Goal: Ask a question

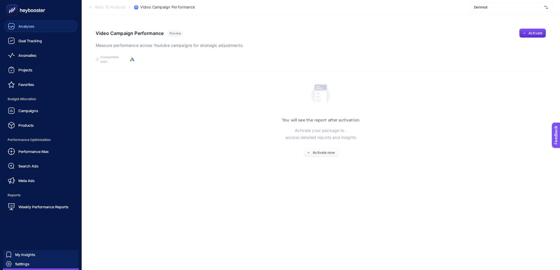
click at [20, 24] on span "Analyses" at bounding box center [26, 26] width 16 height 5
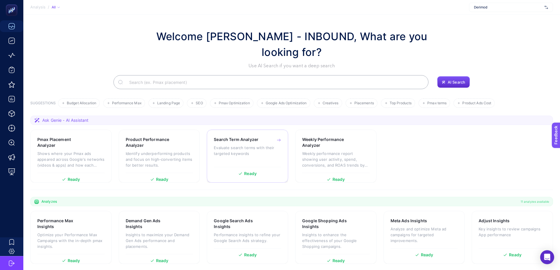
click at [262, 146] on p "Evaluate search terms with their targeted keywords" at bounding box center [247, 151] width 67 height 12
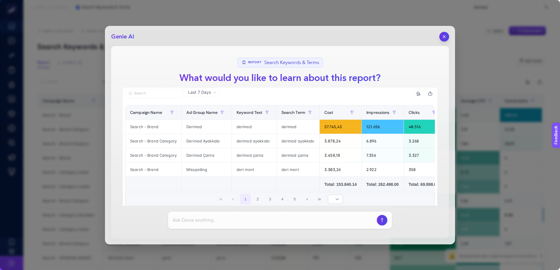
click at [447, 34] on icon "button" at bounding box center [444, 36] width 5 height 5
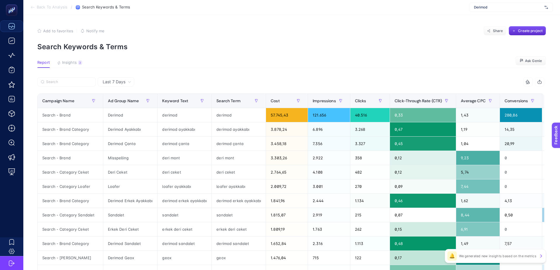
click at [118, 79] on span "Last 7 Days" at bounding box center [114, 82] width 23 height 6
click at [120, 103] on li "Last 30 Days" at bounding box center [115, 104] width 33 height 11
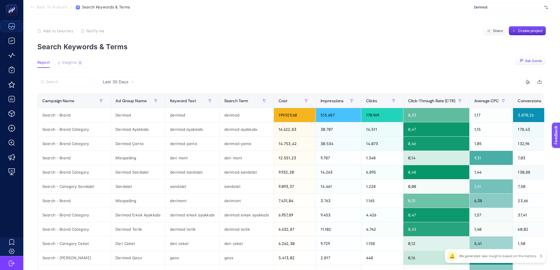
click at [528, 62] on span "Ask Genie" at bounding box center [533, 61] width 17 height 5
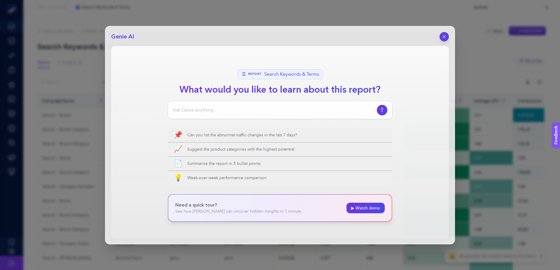
click at [248, 112] on input at bounding box center [274, 110] width 202 height 7
paste input "Search - Category Ayakkabı"
paste input "Ad gruplarımızın hedefleriyle tam olarak örtüşmeyen ve alakasız trafik çekme po…"
click at [210, 112] on input "Search - Category Ayakkabı kampanyasında Ad gruplarımızın hedefleriyle tam olar…" at bounding box center [274, 110] width 202 height 7
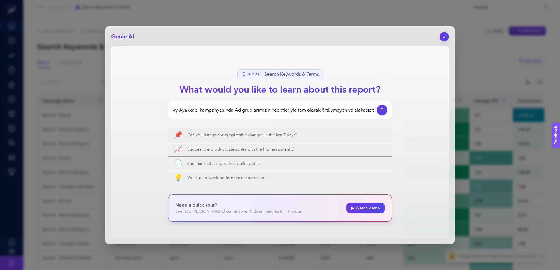
scroll to position [0, 35]
click at [235, 110] on input "Search - Category Ayakkabı kampanyasında Ad gruplarımızın hedefleriyle tam olar…" at bounding box center [274, 110] width 202 height 7
click at [295, 110] on input "Search - Category Ayakkabı kampanyasında ad gruplarımızın hedefleriyle tam olar…" at bounding box center [274, 110] width 202 height 7
click at [277, 111] on input "Search - Category Ayakkabı kampanyasında ad gruplarımızın hedefleriyle tam olar…" at bounding box center [274, 110] width 202 height 7
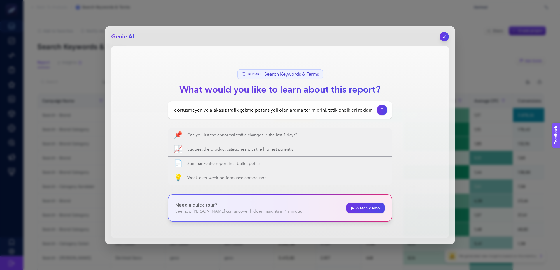
click at [286, 110] on input "Search - Category Ayakkabı kampanyasında ad gruplarımızın hedefleriyle tam olar…" at bounding box center [274, 110] width 202 height 7
type input "Search - Category Ayakkabı kampanyasında ad gruplarımızın hedefleriyle tam olar…"
click at [329, 111] on input "Search - Category Ayakkabı kampanyasında ad gruplarımızın hedefleriyle tam olar…" at bounding box center [274, 110] width 202 height 7
click at [374, 110] on input "Search - Category Ayakkabı kampanyasında ad gruplarımızın hedefleriyle tam olar…" at bounding box center [274, 110] width 202 height 7
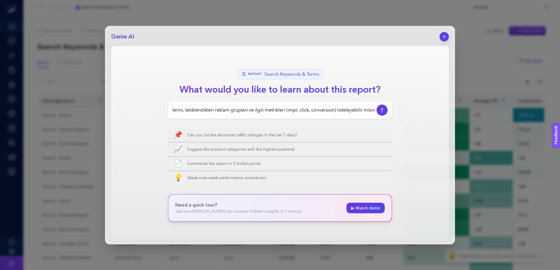
click at [387, 109] on button "button" at bounding box center [382, 110] width 11 height 11
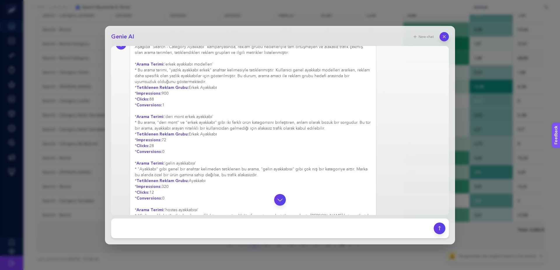
scroll to position [43, 0]
click at [219, 227] on textarea at bounding box center [273, 228] width 316 height 13
click at [217, 230] on textarea at bounding box center [273, 228] width 316 height 13
click at [272, 228] on textarea at bounding box center [273, 228] width 316 height 13
type textarea "Bunu bir tablo formatında ve son [DEMOGRAPHIC_DATA] günün verilerini alarak yap…"
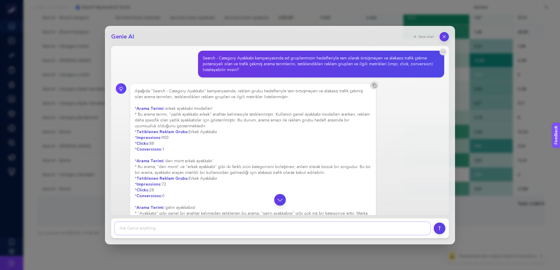
scroll to position [193, 0]
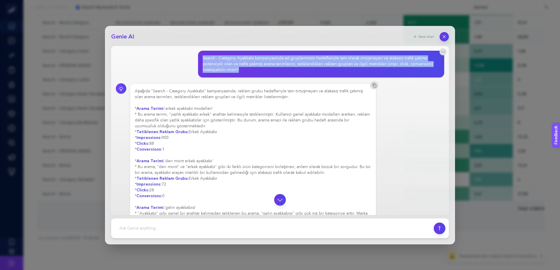
drag, startPoint x: 250, startPoint y: 69, endPoint x: 199, endPoint y: 57, distance: 52.2
click at [199, 57] on div "Search - Category Ayakkabı kampanyasında ad gruplarımızın hedefleriyle tam olar…" at bounding box center [321, 64] width 247 height 27
copy div "Search - Category Ayakkabı kampanyasında ad gruplarımızın hedefleriyle tam olar…"
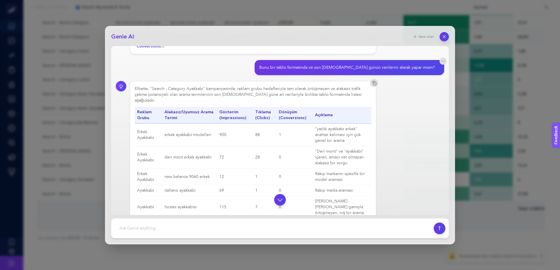
scroll to position [333, 0]
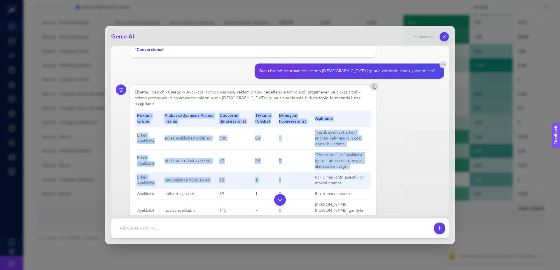
drag, startPoint x: 135, startPoint y: 113, endPoint x: 293, endPoint y: 180, distance: 171.2
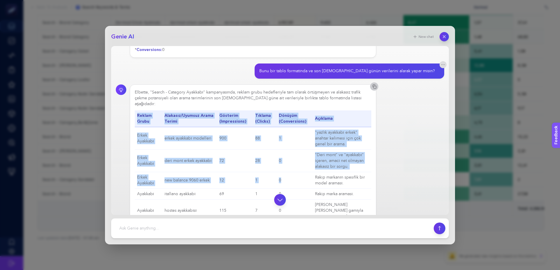
click at [376, 89] on icon "button" at bounding box center [374, 86] width 5 height 5
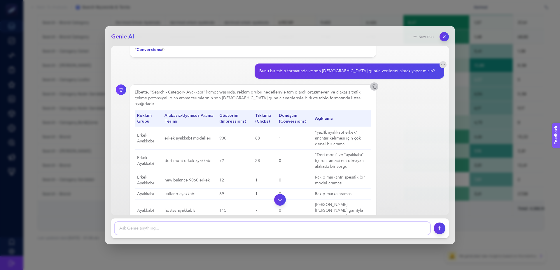
click at [233, 230] on textarea at bounding box center [273, 228] width 316 height 13
paste textarea "Search - Category Ayakkabı kampanyasında ad gruplarımızın hedefleriyle tam olar…"
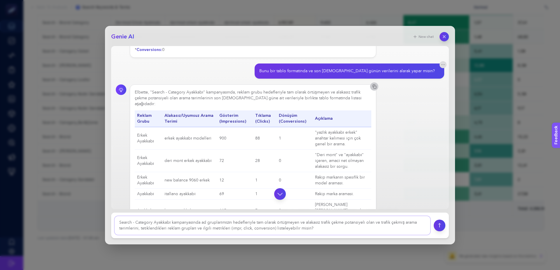
drag, startPoint x: 379, startPoint y: 223, endPoint x: 321, endPoint y: 221, distance: 58.1
click at [321, 221] on textarea at bounding box center [273, 225] width 316 height 19
click at [327, 224] on textarea at bounding box center [273, 225] width 316 height 19
click at [355, 226] on textarea at bounding box center [273, 225] width 316 height 19
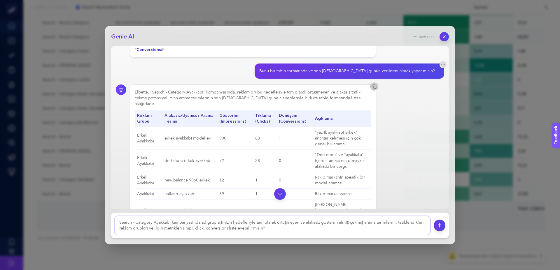
click at [355, 226] on textarea at bounding box center [273, 225] width 316 height 19
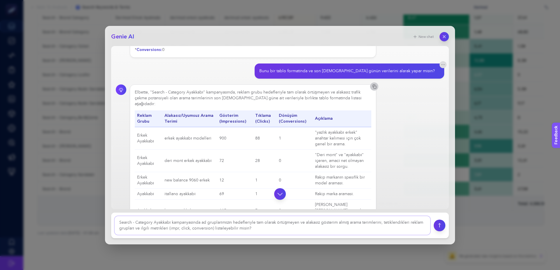
click at [225, 228] on textarea at bounding box center [273, 225] width 316 height 19
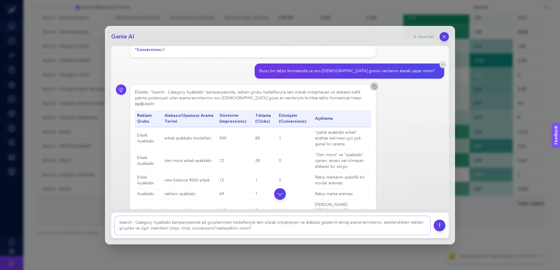
click at [225, 228] on textarea at bounding box center [273, 225] width 316 height 19
click at [212, 228] on textarea at bounding box center [273, 225] width 316 height 19
type textarea "Search - Category Ayakkabı kampanyasında ad gruplarımızın hedefleriyle tam olar…"
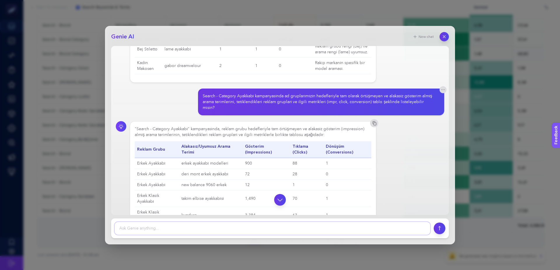
scroll to position [770, 0]
click at [286, 94] on div "Search - Category Ayakkabı kampanyasında ad gruplarımızın hedefleriyle tam olar…" at bounding box center [319, 103] width 233 height 18
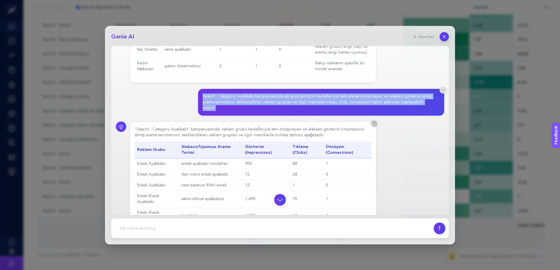
copy section "Search - Category Ayakkabı kampanyasında ad gruplarımızın hedefleriyle tam olar…"
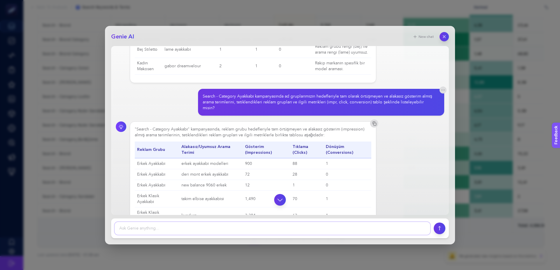
click at [230, 228] on textarea at bounding box center [273, 228] width 316 height 13
paste textarea "Search - Category Ayakkabı kampanyasında ad gruplarımızın hedefleriyle tam olar…"
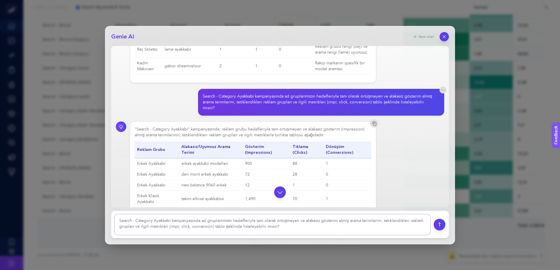
scroll to position [0, 0]
click at [118, 220] on textarea at bounding box center [273, 225] width 316 height 20
type textarea "Son [DEMOGRAPHIC_DATA] günde Search - Category Ayakkabı kampanyasında ad grupla…"
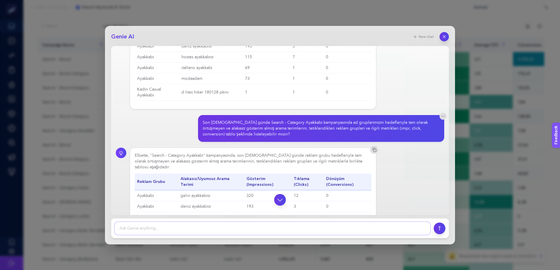
scroll to position [1028, 0]
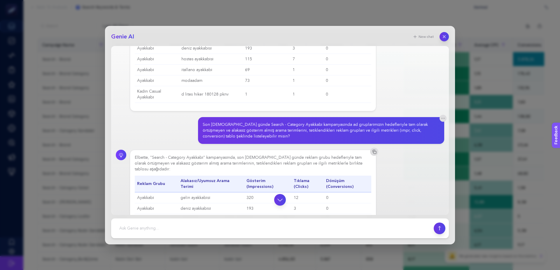
click at [229, 122] on div "Son [DEMOGRAPHIC_DATA] günde Search - Category Ayakkabı kampanyasında ad grupla…" at bounding box center [319, 131] width 233 height 18
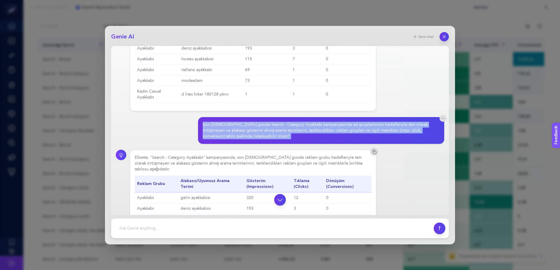
copy section "Son [DEMOGRAPHIC_DATA] günde Search - Category Ayakkabı kampanyasında ad grupla…"
click at [374, 151] on rect "button" at bounding box center [375, 152] width 3 height 3
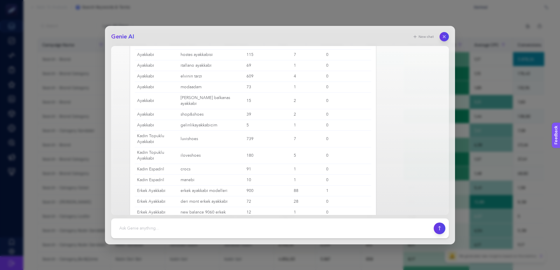
scroll to position [1193, 0]
click at [265, 230] on textarea at bounding box center [273, 228] width 316 height 13
click at [424, 34] on button "New chat" at bounding box center [423, 37] width 28 height 8
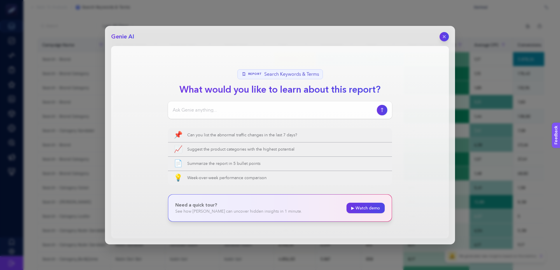
scroll to position [0, 0]
click at [264, 103] on div at bounding box center [280, 111] width 224 height 18
click at [256, 111] on input at bounding box center [274, 110] width 202 height 7
click at [210, 110] on input "Son [DEMOGRAPHIC_DATA] günde tüm" at bounding box center [274, 110] width 202 height 7
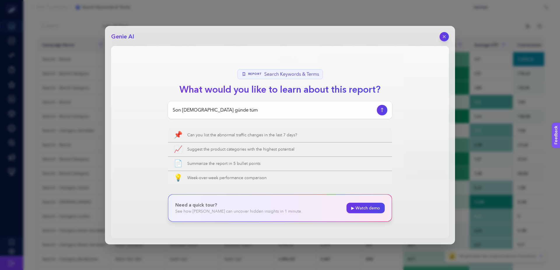
click at [207, 110] on input "Son [DEMOGRAPHIC_DATA] günde tüm" at bounding box center [274, 110] width 202 height 7
click at [312, 109] on input "Son [DEMOGRAPHIC_DATA] günde search brand kampanyaları hariç diğer kampanyalard…" at bounding box center [274, 110] width 202 height 7
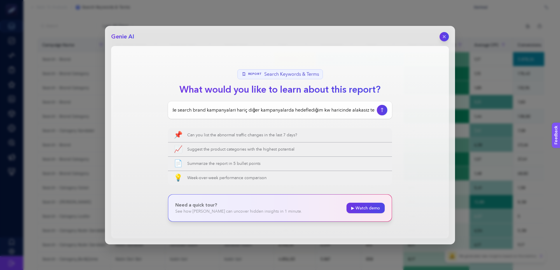
click at [312, 113] on input "Son [DEMOGRAPHIC_DATA] günde search brand kampanyaları hariç diğer kampanyalard…" at bounding box center [274, 110] width 202 height 7
click at [331, 108] on input "Son [DEMOGRAPHIC_DATA] günde search brand kampanyaları hariç diğer kampanyalard…" at bounding box center [274, 110] width 202 height 7
click at [352, 111] on input "Son [DEMOGRAPHIC_DATA] günde search brand kampanyaları hariç diğer kampanyalard…" at bounding box center [274, 110] width 202 height 7
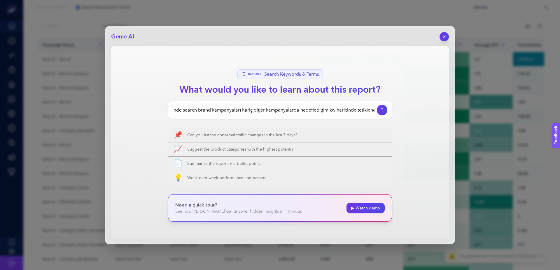
scroll to position [0, 84]
click at [374, 110] on input "Son [DEMOGRAPHIC_DATA] günde search brand kampanyaları hariç diğer kampanyalard…" at bounding box center [274, 110] width 202 height 7
click at [352, 107] on input "Son [DEMOGRAPHIC_DATA] günde search brand kampanyaları hariç diğer kampanyalard…" at bounding box center [274, 110] width 202 height 7
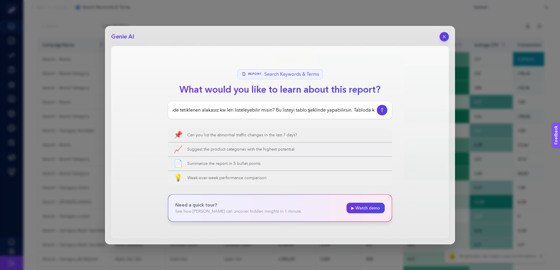
scroll to position [0, 240]
click at [367, 109] on input "Son [DEMOGRAPHIC_DATA] günde search brand kampanyaları hariç diğer kampanyalard…" at bounding box center [274, 110] width 202 height 7
click at [373, 110] on input "Son [DEMOGRAPHIC_DATA] günde search brand kampanyaları hariç diğer kampanyalard…" at bounding box center [274, 110] width 202 height 7
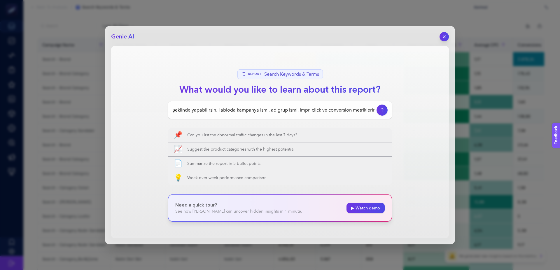
type input "Son [DEMOGRAPHIC_DATA] günde search brand kampanyaları hariç diğer kampanyalard…"
click at [384, 107] on button "button" at bounding box center [382, 110] width 11 height 11
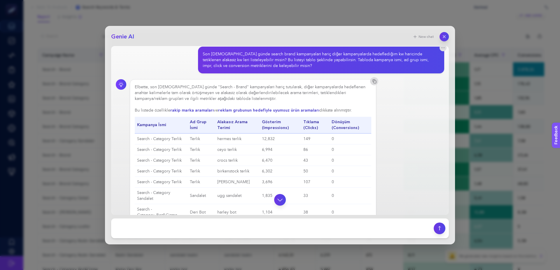
scroll to position [0, 0]
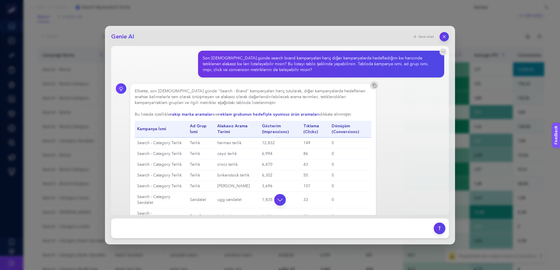
click at [263, 64] on div "Son [DEMOGRAPHIC_DATA] günde search brand kampanyaları hariç diğer kampanyalard…" at bounding box center [319, 64] width 233 height 18
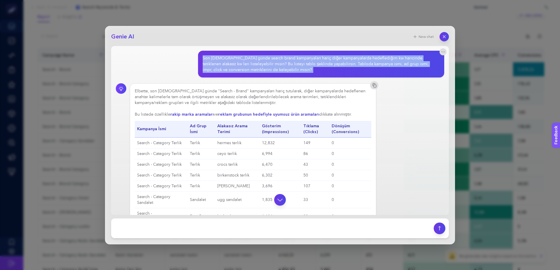
copy section "Son [DEMOGRAPHIC_DATA] günde search brand kampanyaları hariç diğer kampanyalard…"
click at [375, 85] on icon "button" at bounding box center [374, 85] width 5 height 5
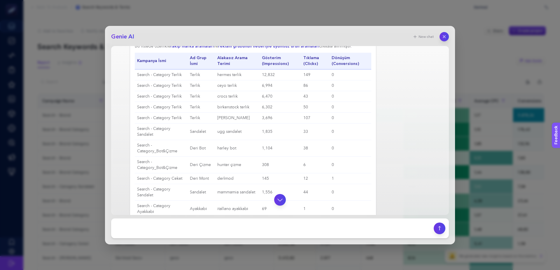
scroll to position [176, 0]
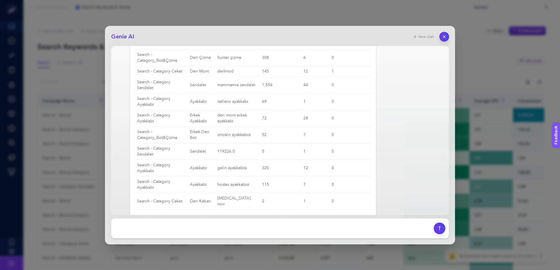
click at [443, 36] on icon "button" at bounding box center [444, 36] width 5 height 5
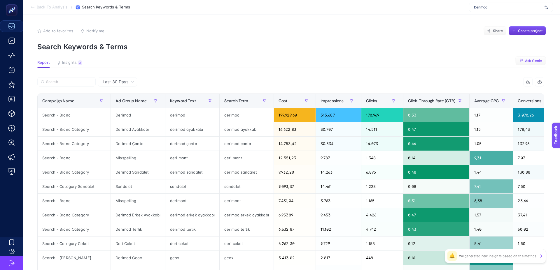
click at [529, 27] on button "Create project" at bounding box center [527, 30] width 37 height 9
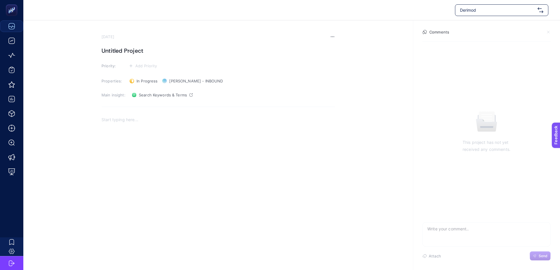
click at [184, 45] on section "[DATE] Untitled Project Priority: Add Priority Properties: In Progress Status […" at bounding box center [218, 131] width 233 height 195
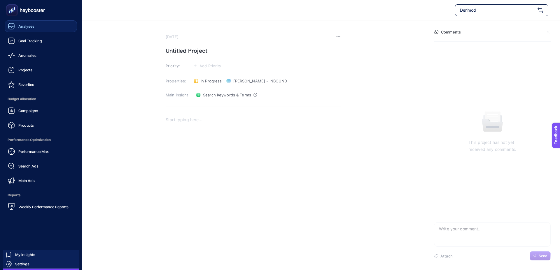
click at [19, 24] on span "Analyses" at bounding box center [26, 26] width 16 height 5
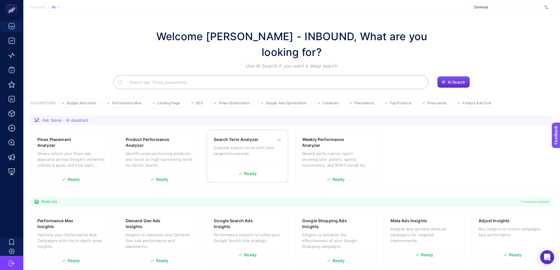
click at [268, 156] on div "Search Term Analyzer Evaluate search terms with their targeted keywords" at bounding box center [247, 150] width 67 height 27
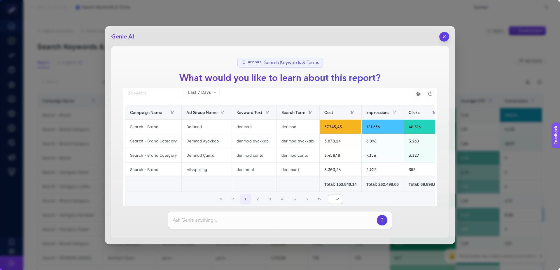
click at [446, 37] on icon "button" at bounding box center [444, 36] width 5 height 5
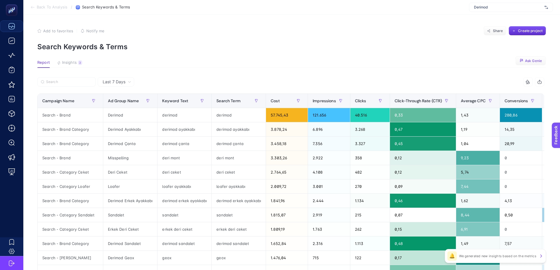
click at [533, 61] on span "Ask Genie" at bounding box center [533, 61] width 17 height 5
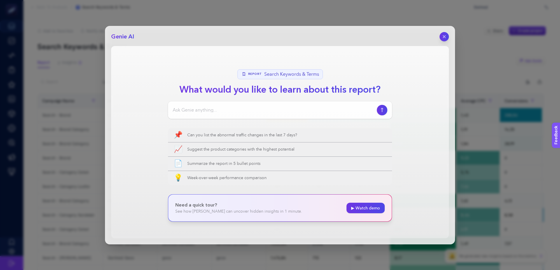
click at [240, 109] on input at bounding box center [274, 110] width 202 height 7
click at [208, 112] on input at bounding box center [274, 110] width 202 height 7
paste input "Son [DEMOGRAPHIC_DATA] günde search brand kampanyaları hariç diğer kampanyalard…"
click at [206, 109] on input "Son [DEMOGRAPHIC_DATA] günde search brand kampanyaları hariç diğer kampanyalard…" at bounding box center [274, 110] width 202 height 7
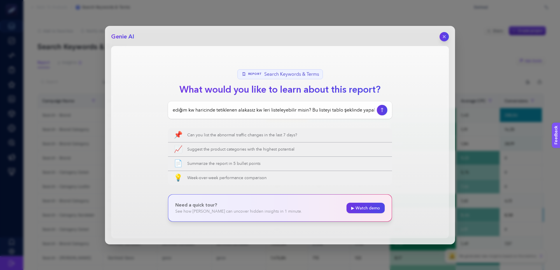
scroll to position [0, 0]
click at [184, 109] on input "Son [DEMOGRAPHIC_DATA] günde search brand kampanyaları hariç diğer kampanyalard…" at bounding box center [274, 110] width 202 height 7
type input "Son [DEMOGRAPHIC_DATA] günde search brand kampanyaları hariç diğer kampanyalard…"
click at [281, 111] on input "Son [DEMOGRAPHIC_DATA] günde search brand kampanyaları hariç diğer kampanyalard…" at bounding box center [274, 110] width 202 height 7
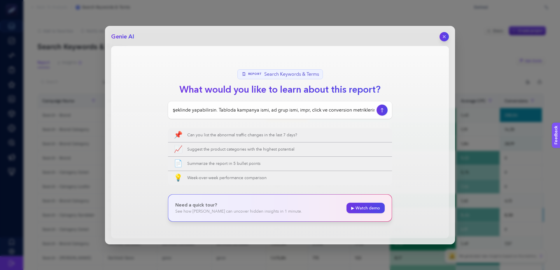
click at [385, 109] on button "button" at bounding box center [382, 110] width 11 height 11
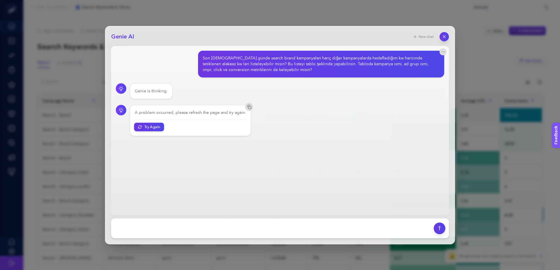
click at [153, 129] on button "Try Again" at bounding box center [149, 127] width 30 height 8
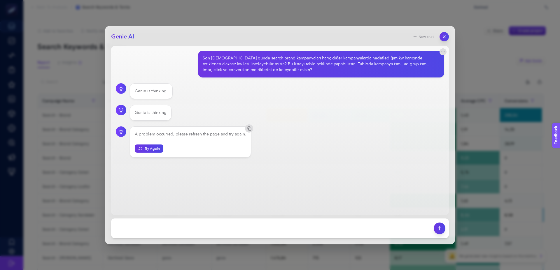
click at [285, 64] on div "Son [DEMOGRAPHIC_DATA] günde search brand kampanyaları hariç diğer kampanyalard…" at bounding box center [319, 64] width 233 height 18
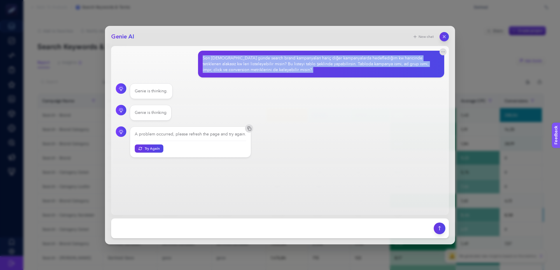
copy section "Son [DEMOGRAPHIC_DATA] günde search brand kampanyaları hariç diğer kampanyalard…"
